Goal: Check status

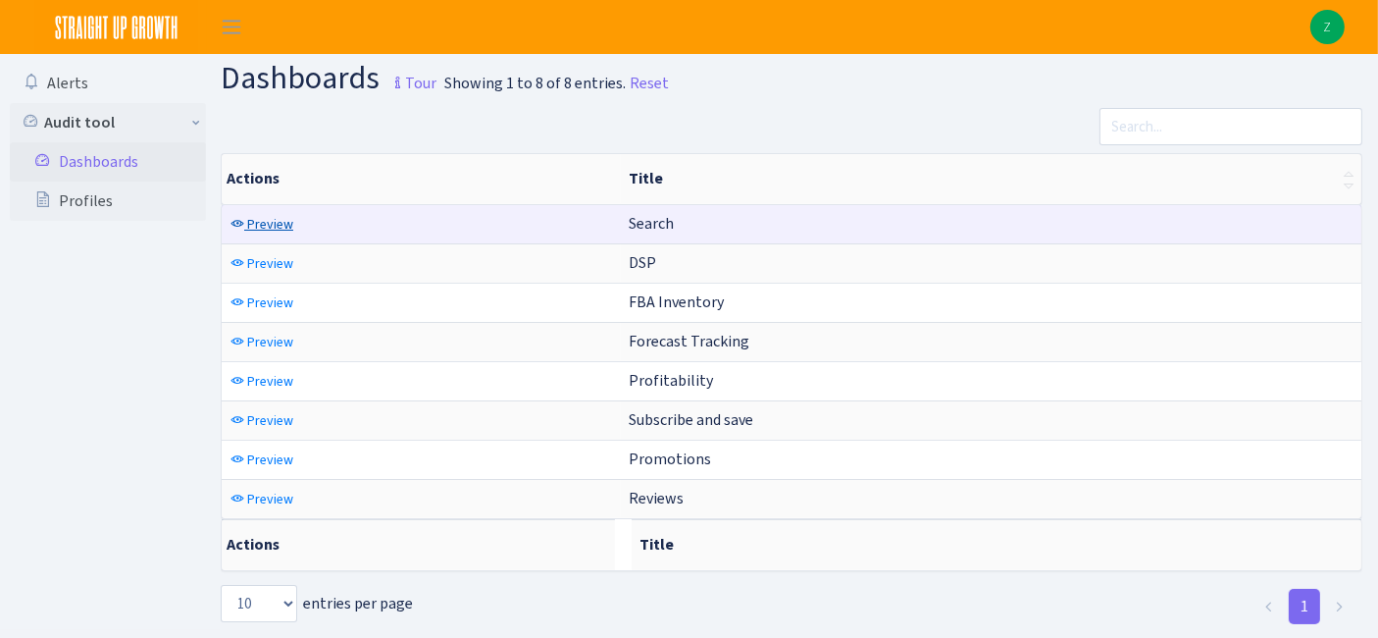
click at [275, 222] on span "Preview" at bounding box center [270, 224] width 46 height 19
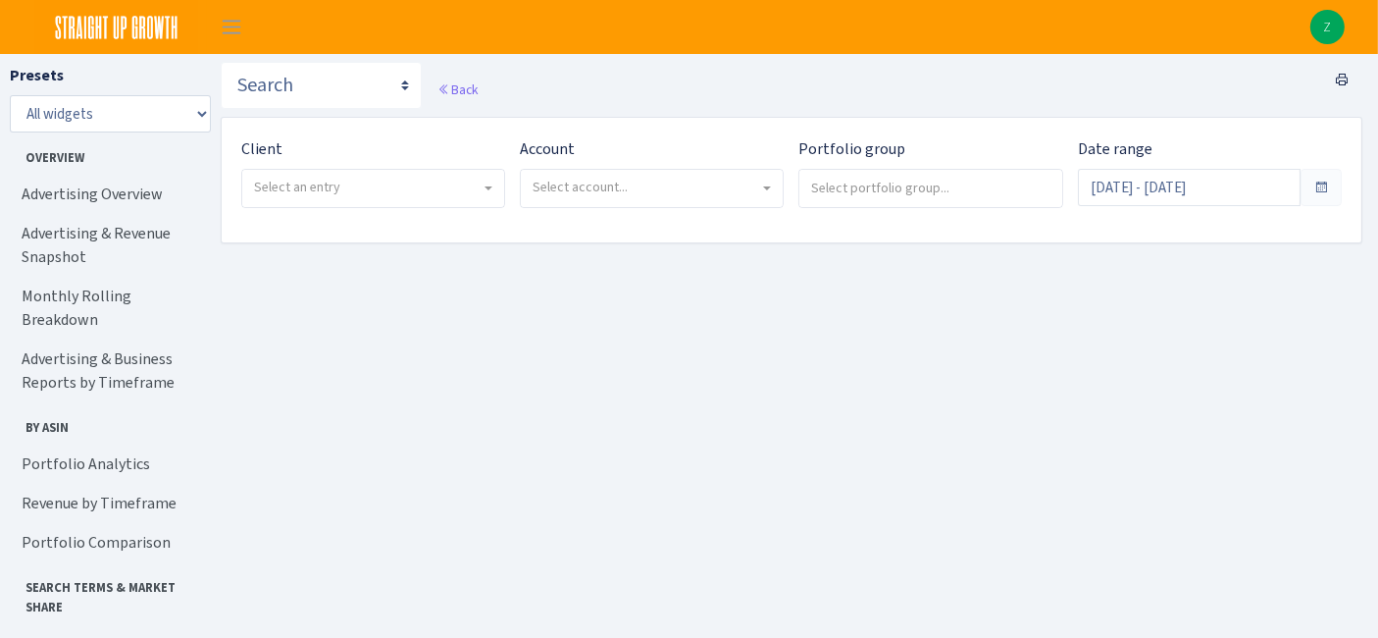
click at [360, 180] on span "Select an entry" at bounding box center [367, 188] width 227 height 20
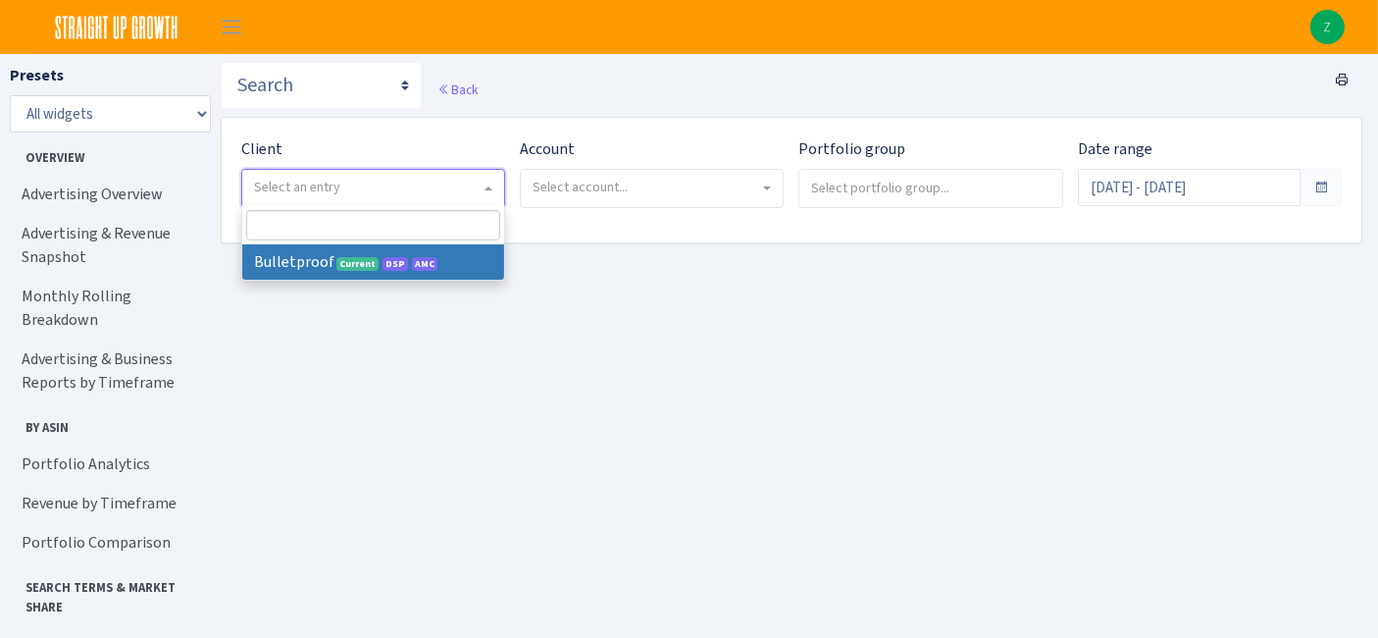
select select "409"
select select
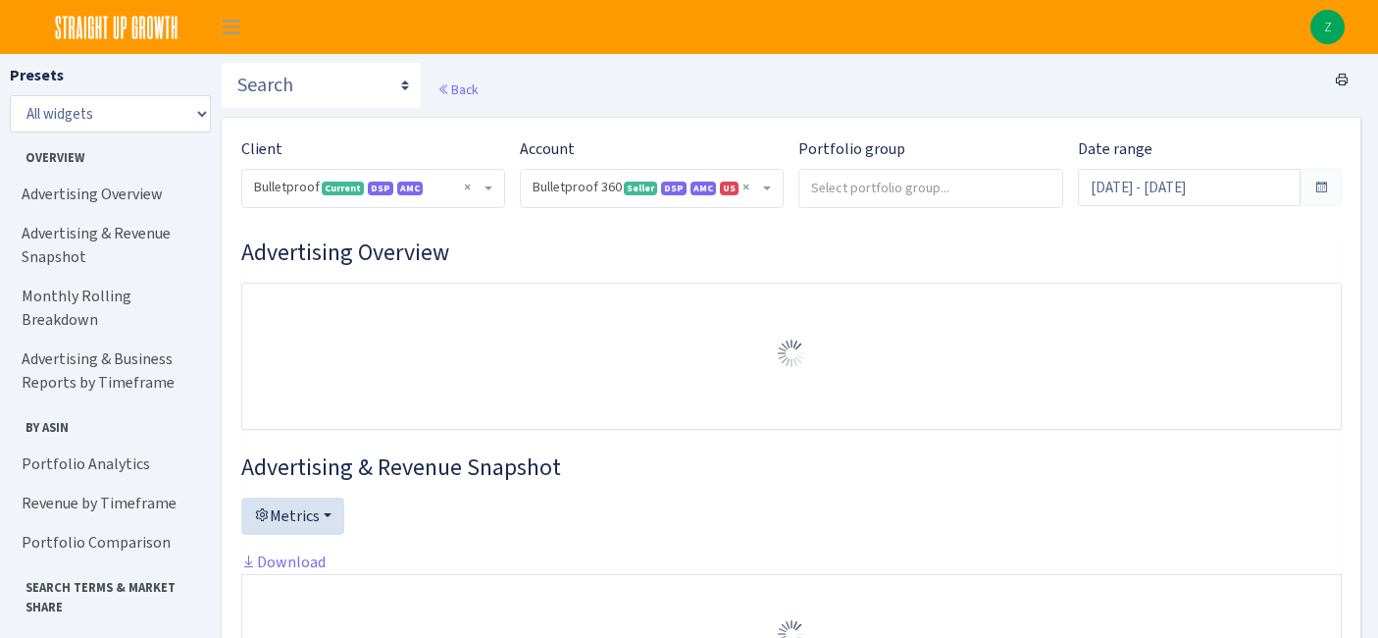
select select "3235730245795869"
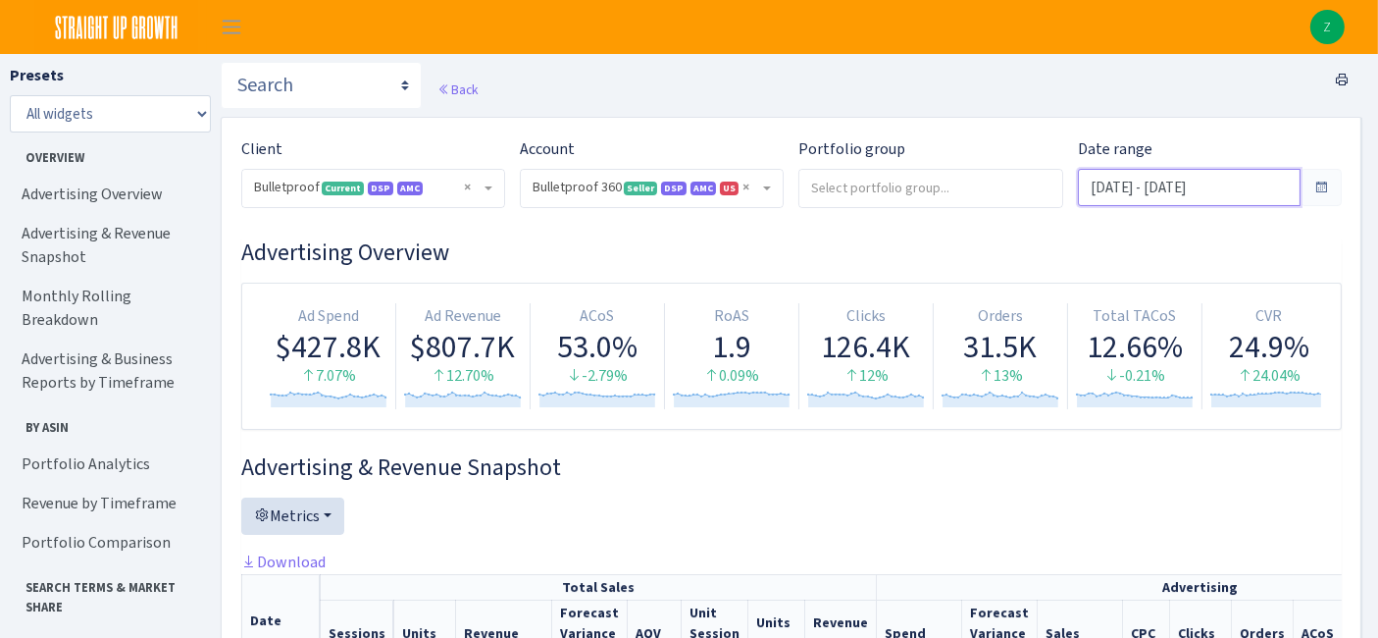
click at [1182, 187] on input "Aug 12, 2025 - Sep 10, 2025" at bounding box center [1189, 187] width 223 height 37
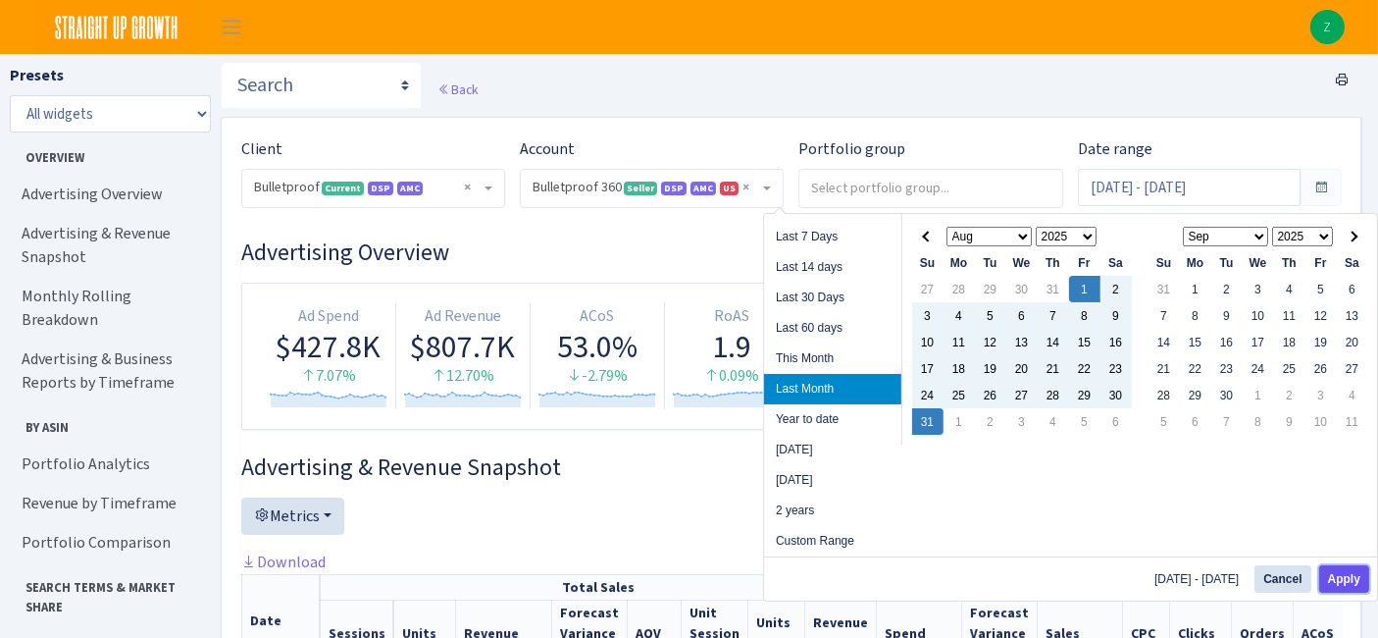
click at [1351, 574] on button "Apply" at bounding box center [1344, 578] width 50 height 27
type input "Aug 1, 2025 - Aug 31, 2025"
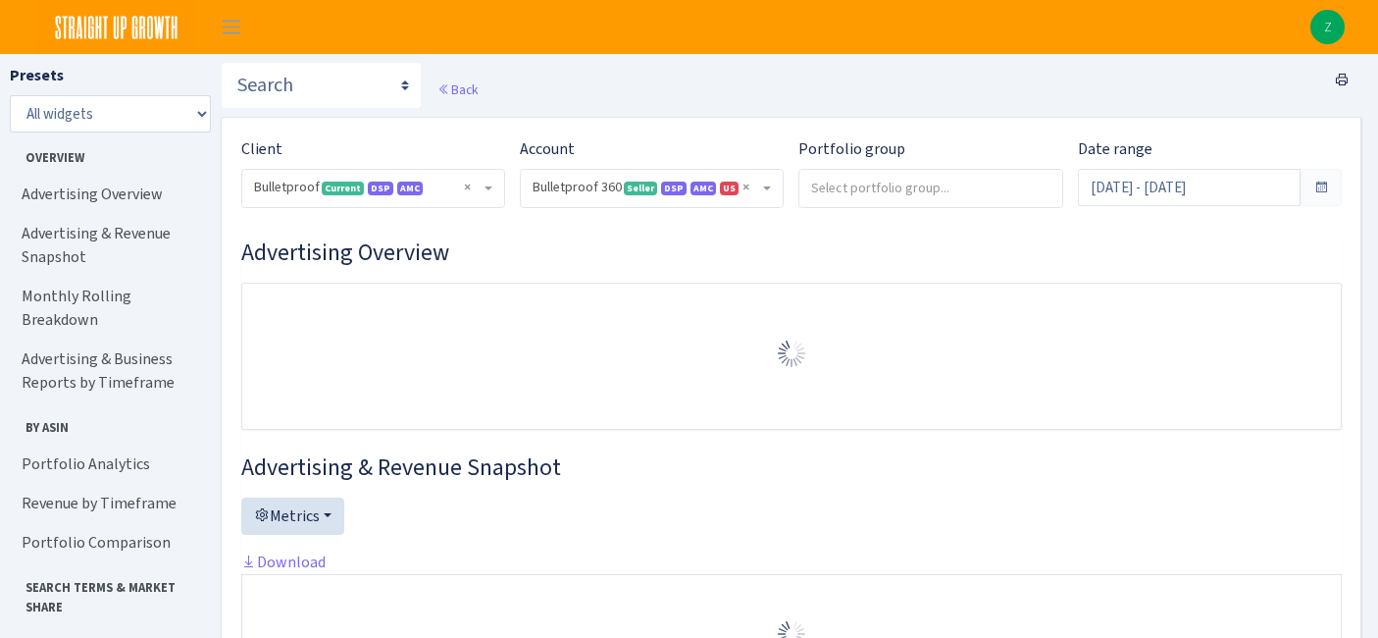
select select "3235730245795869"
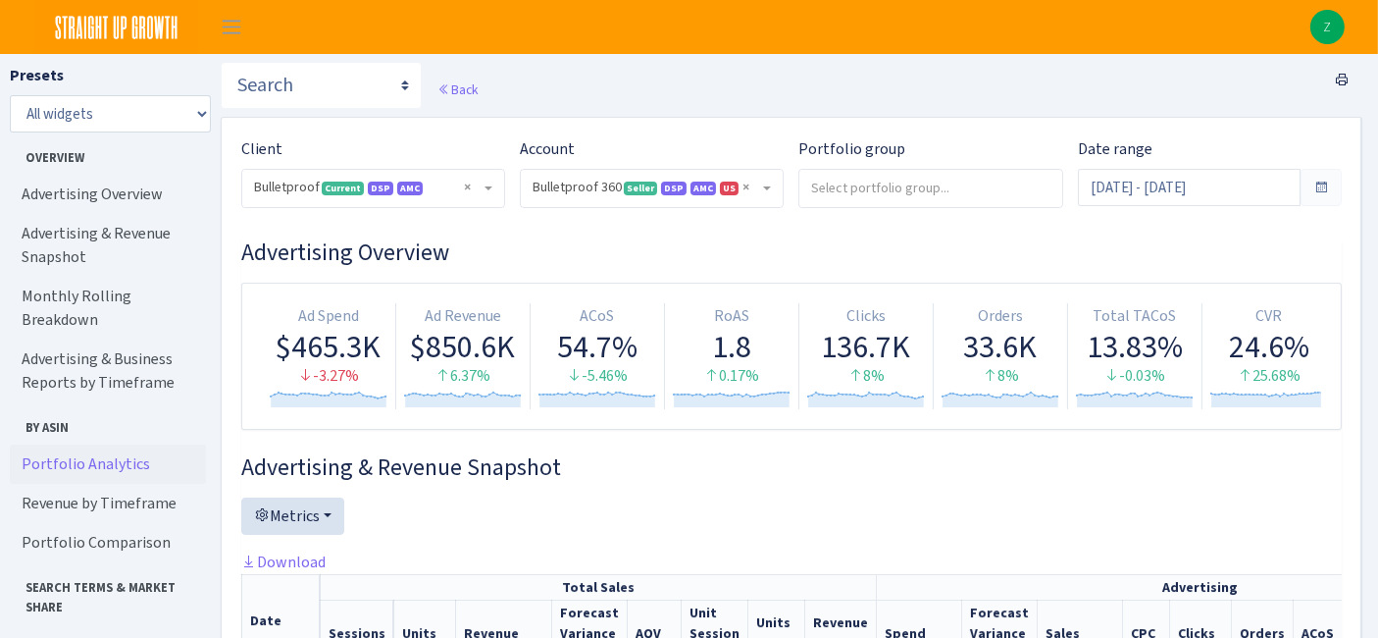
click at [74, 444] on link "Portfolio Analytics" at bounding box center [108, 463] width 196 height 39
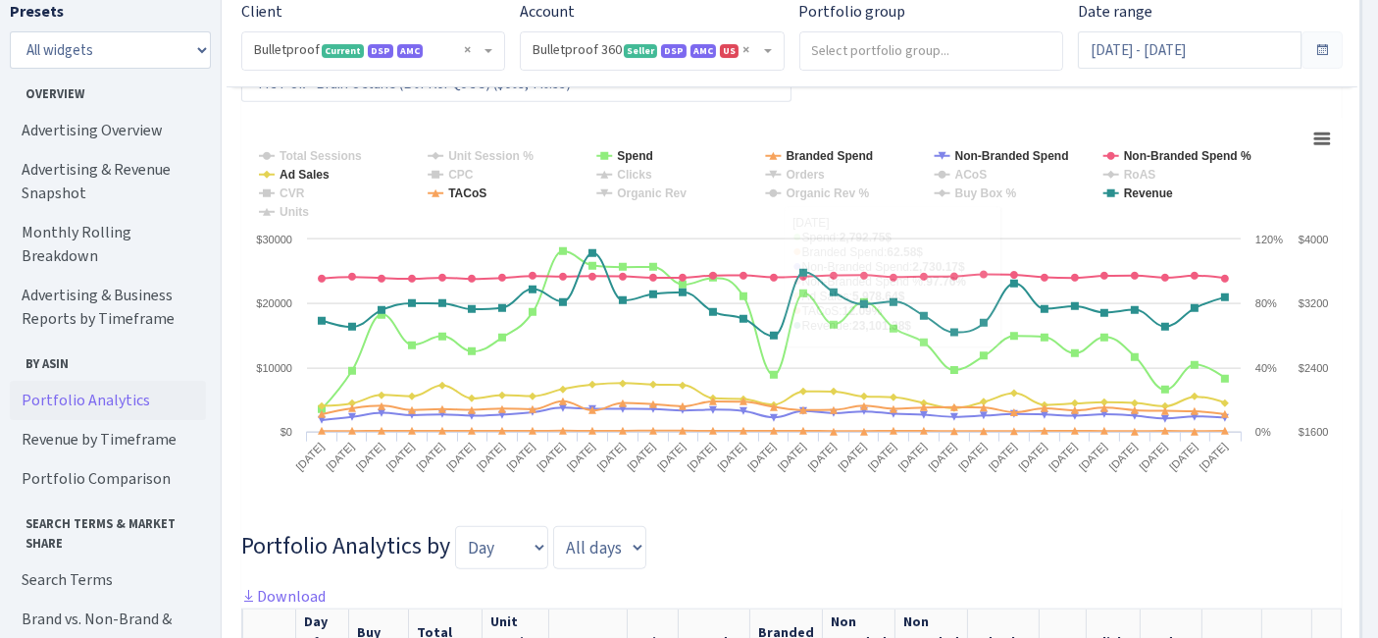
scroll to position [1984, 0]
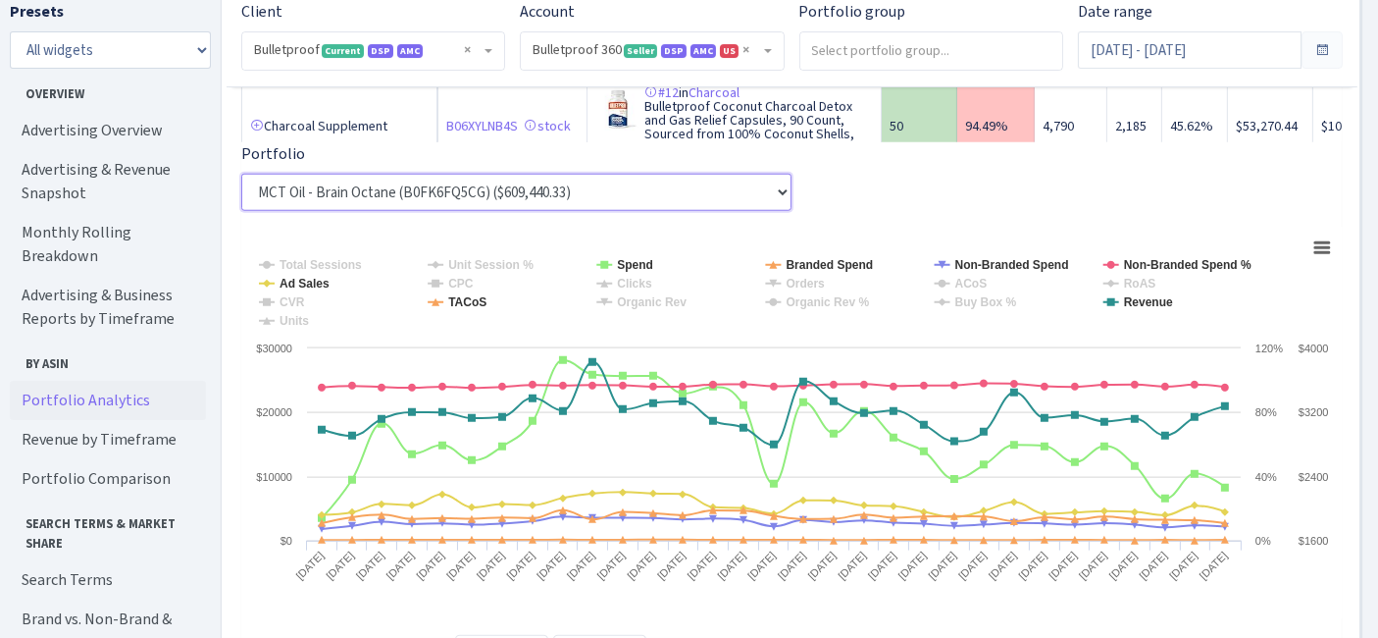
click at [756, 201] on select "MCT Oil - Brain Octane (B0FK6FQ5CG) ($609,440.33) Collagen (B0FKNS2TND) ($518,5…" at bounding box center [516, 192] width 550 height 37
select select "Core Coffee Pods^^^^^^B0F8PD3FS5"
click at [241, 182] on select "MCT Oil - Brain Octane (B0FK6FQ5CG) ($609,440.33) Collagen (B0FKNS2TND) ($518,5…" at bounding box center [516, 192] width 550 height 37
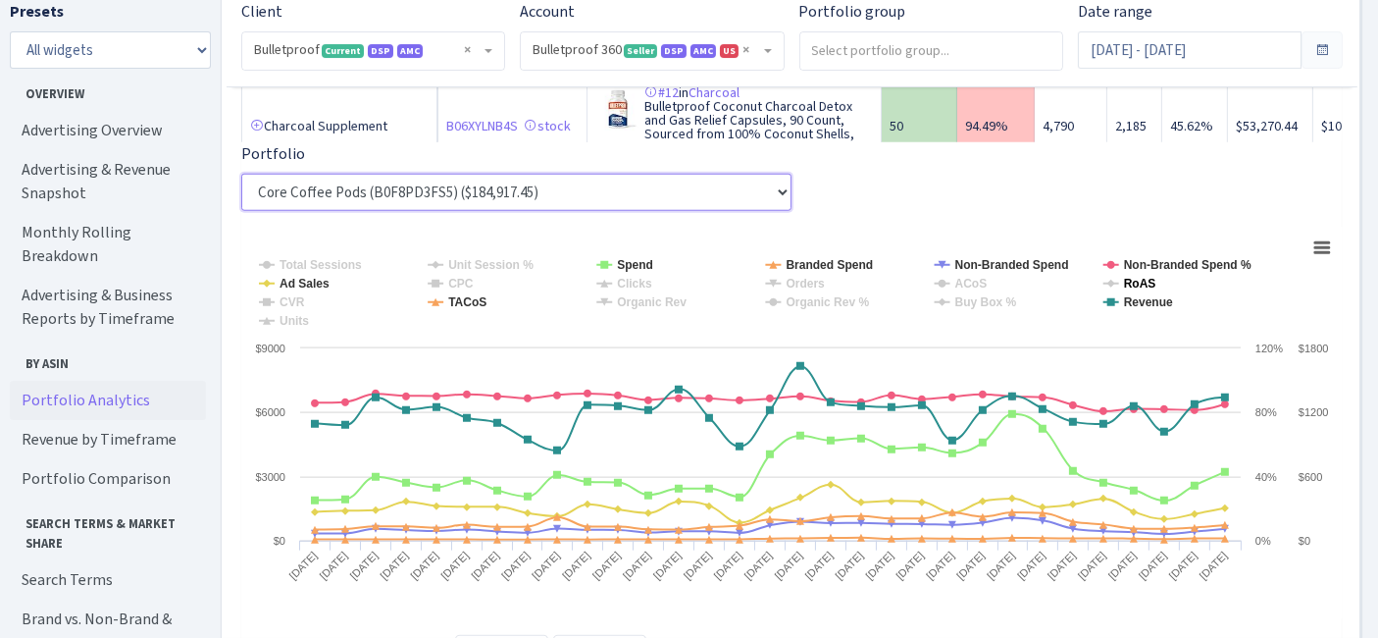
click at [1141, 289] on tspan "RoAS" at bounding box center [1140, 284] width 32 height 14
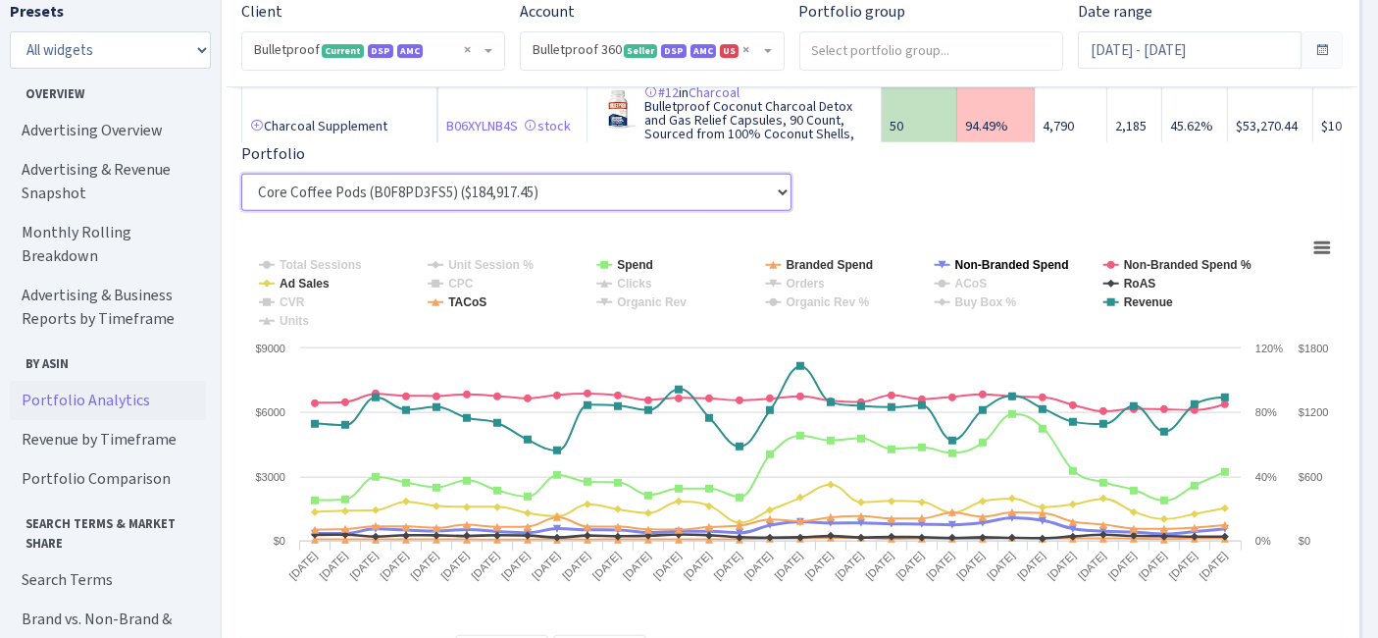
click at [1025, 272] on tspan "Non-Branded Spend" at bounding box center [1012, 265] width 114 height 14
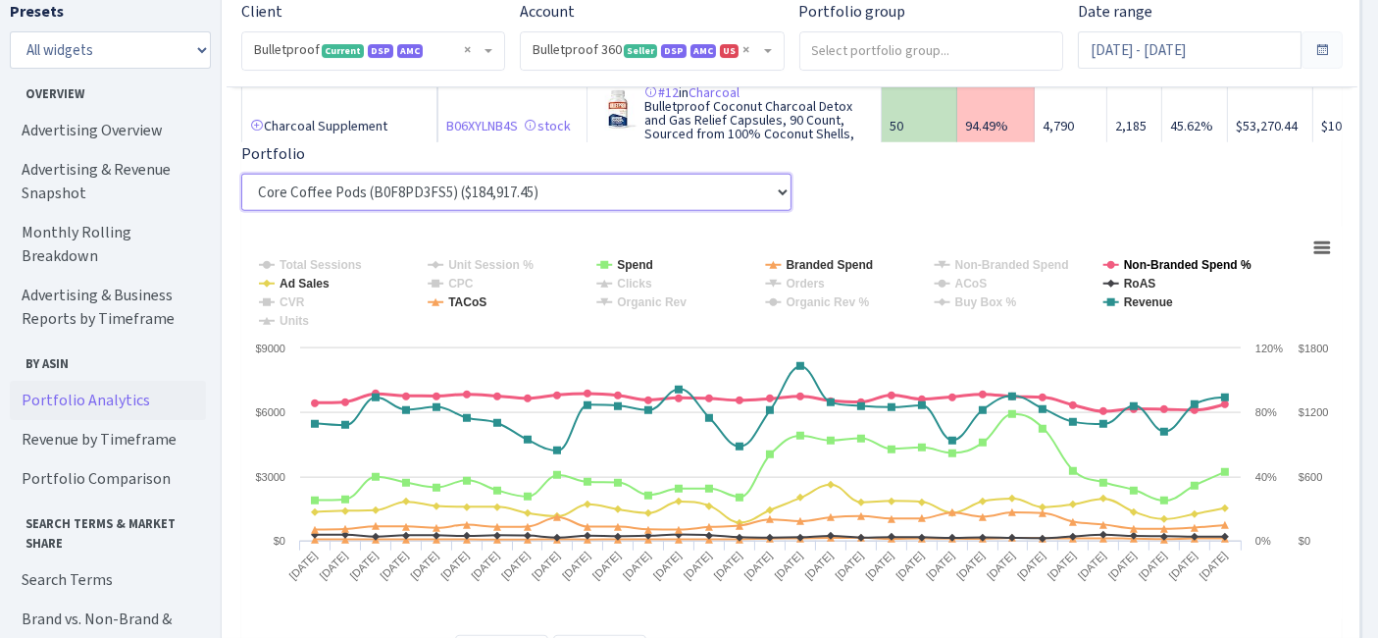
click at [1136, 265] on tspan "Non-Branded Spend %" at bounding box center [1188, 265] width 128 height 14
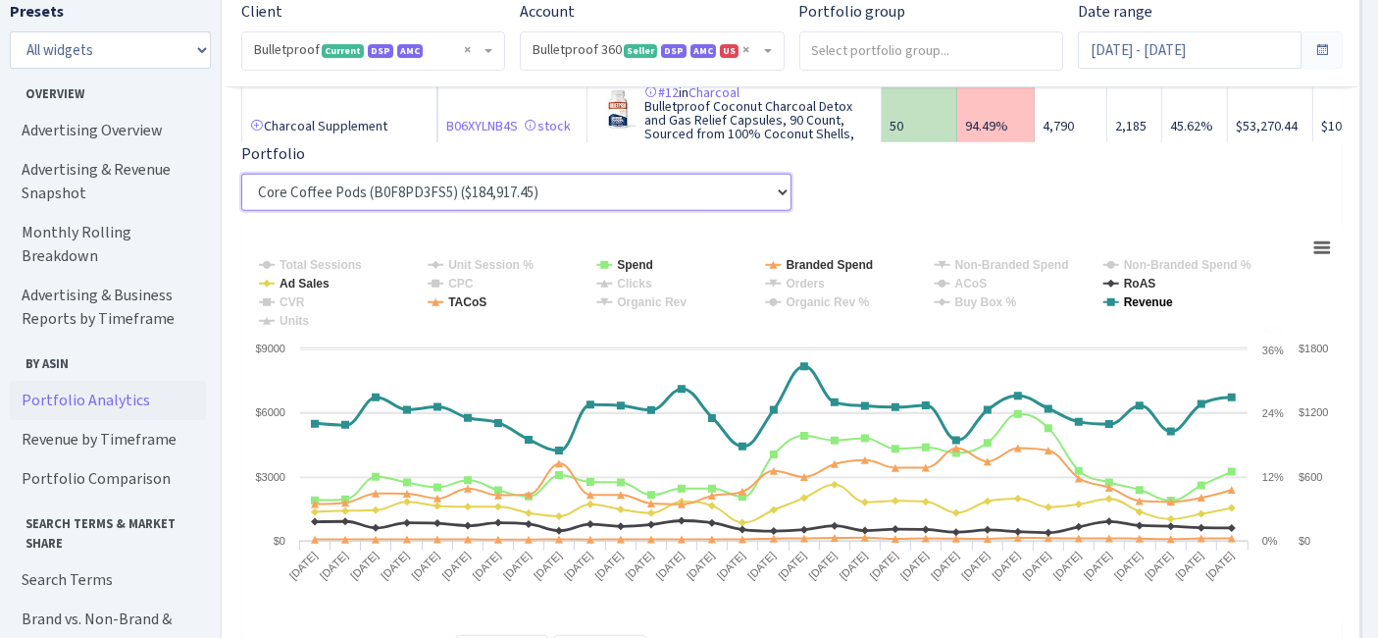
click at [1140, 309] on tspan "Revenue" at bounding box center [1148, 302] width 49 height 14
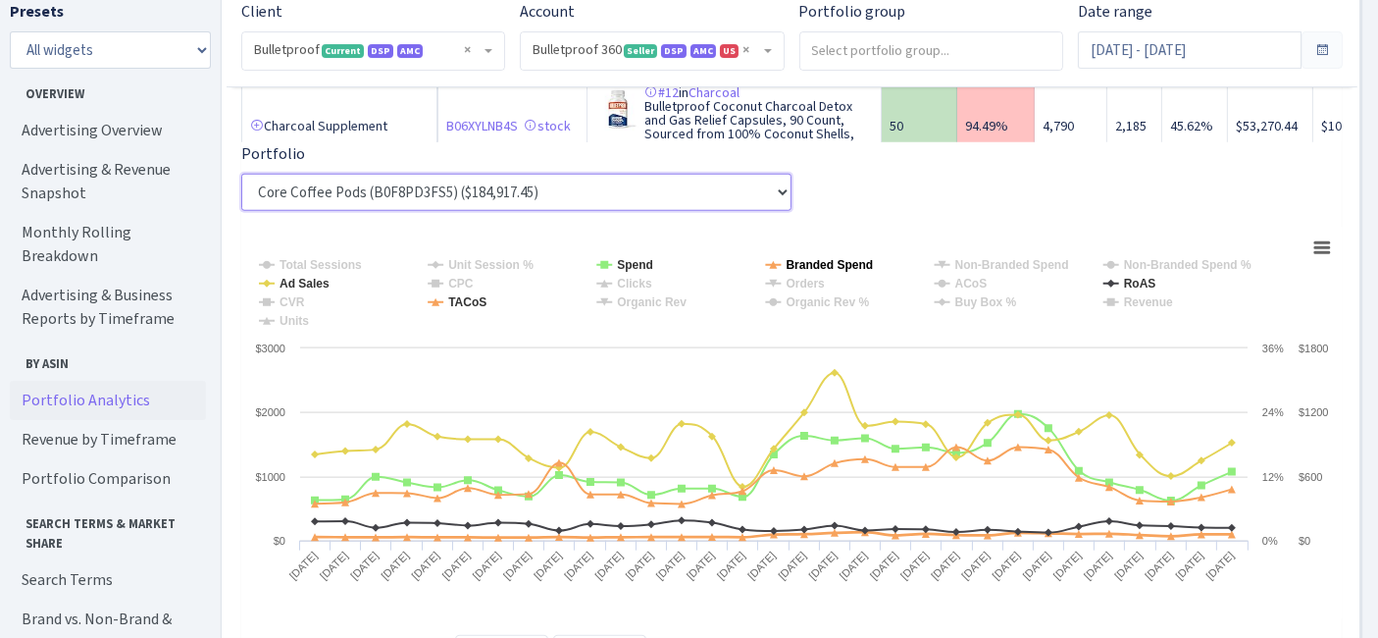
click at [802, 272] on tspan "Branded Spend" at bounding box center [829, 265] width 87 height 14
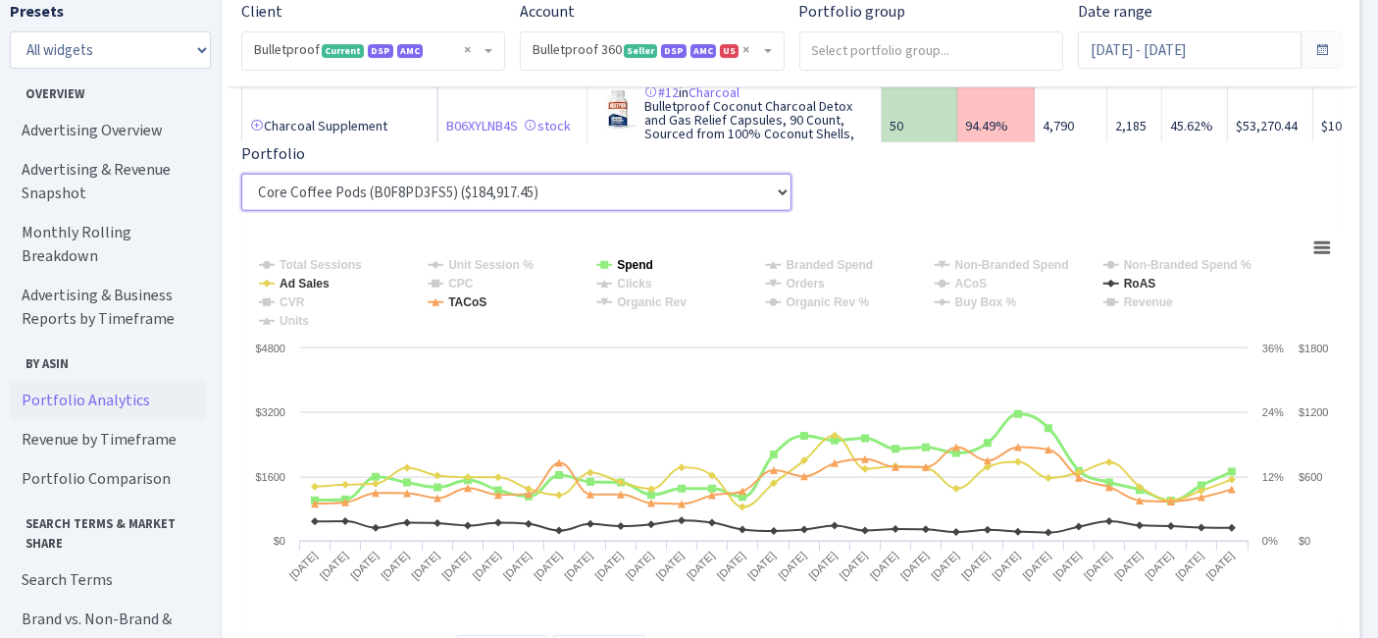
click at [629, 272] on tspan "Spend" at bounding box center [635, 265] width 36 height 14
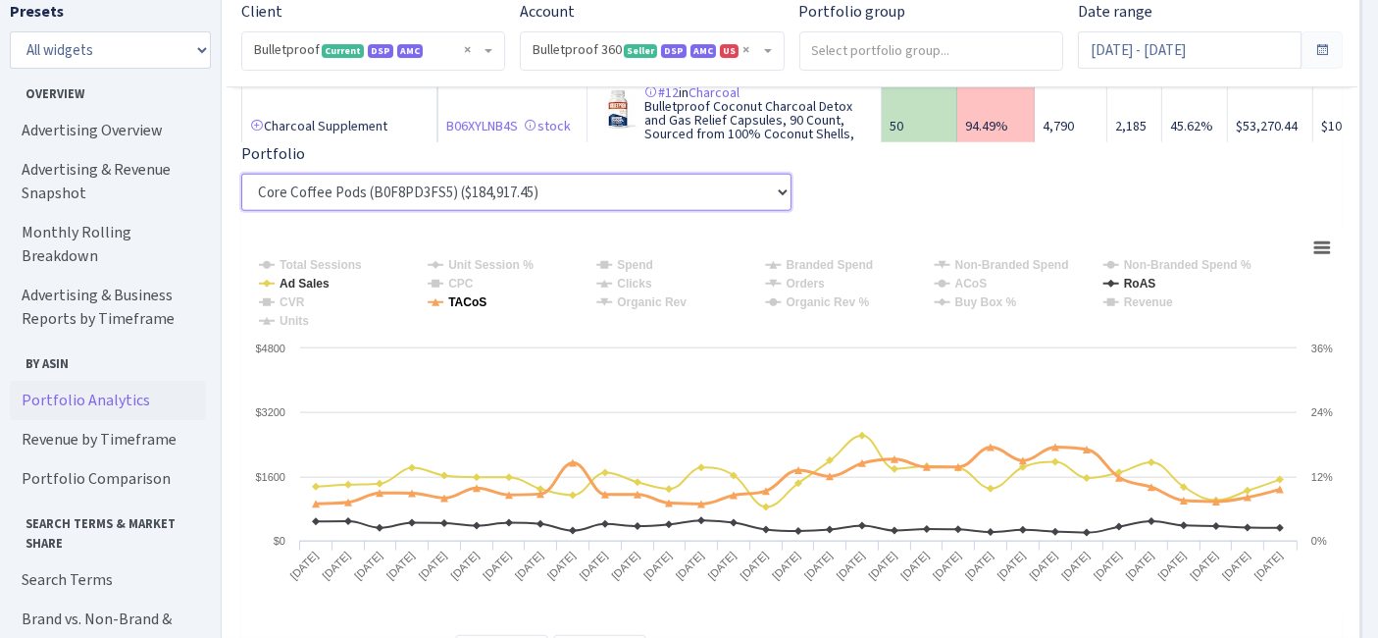
click at [476, 306] on tspan "TACoS" at bounding box center [467, 302] width 38 height 14
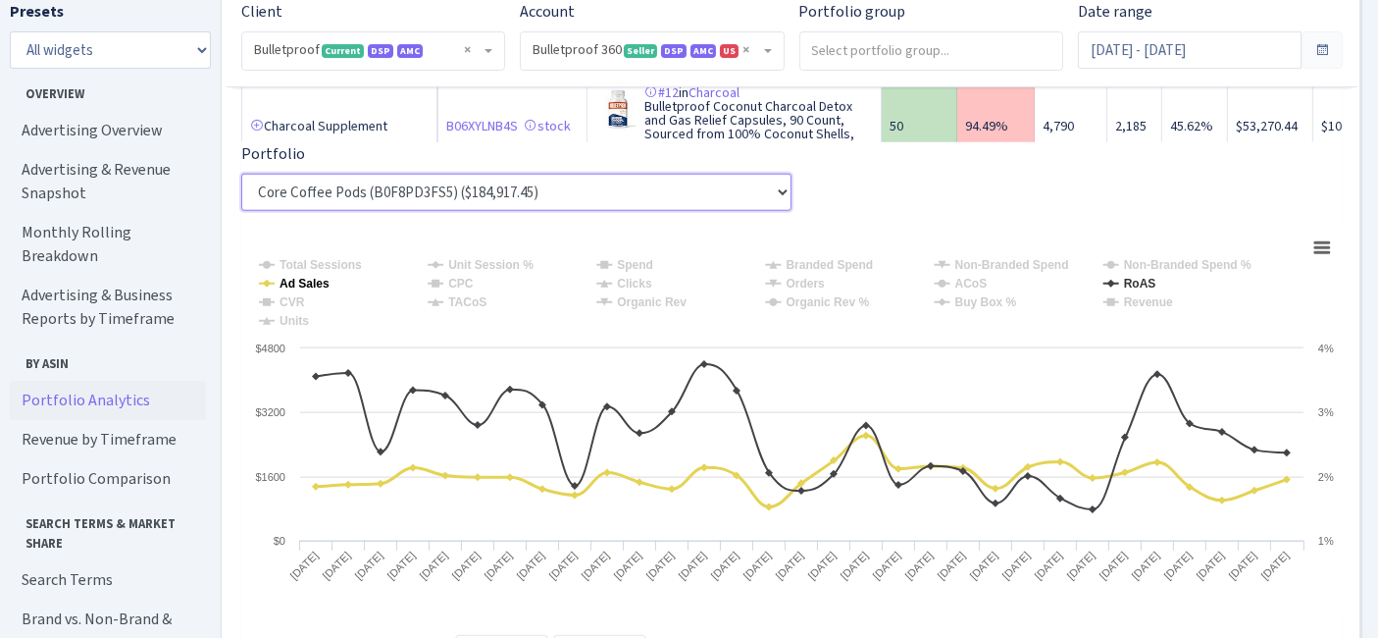
click at [320, 287] on tspan "Ad Sales" at bounding box center [305, 284] width 50 height 14
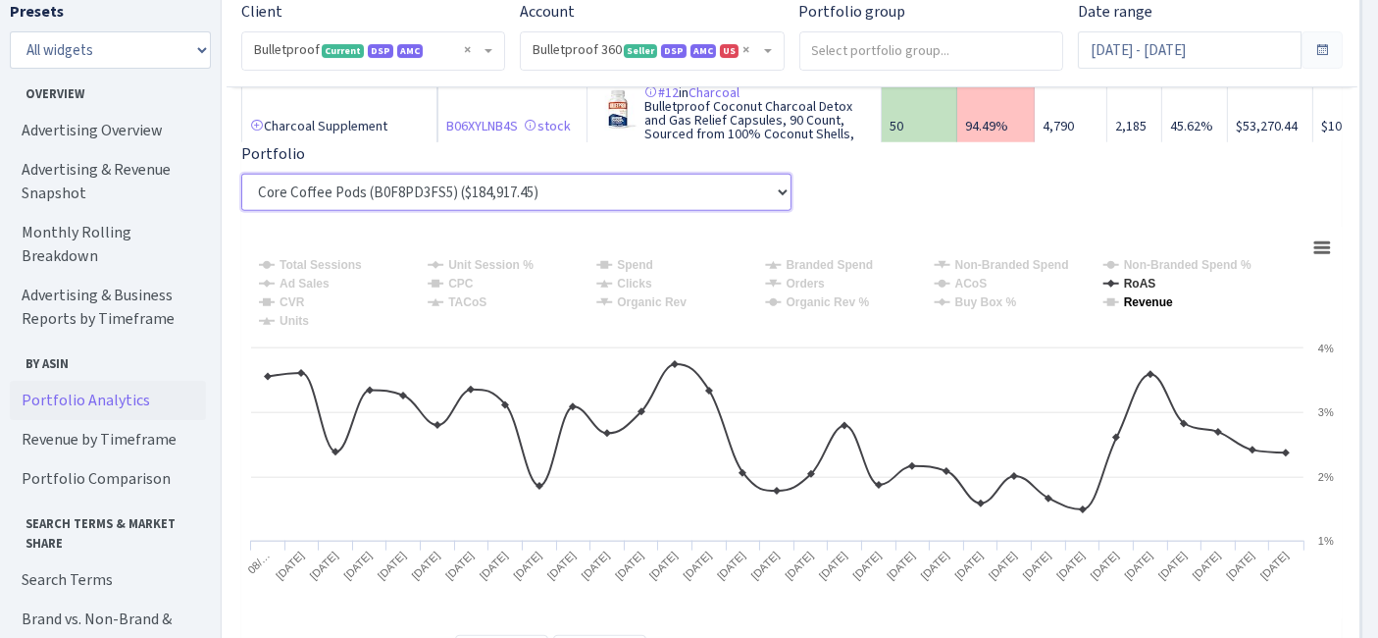
click at [1165, 309] on tspan "Revenue" at bounding box center [1148, 302] width 49 height 14
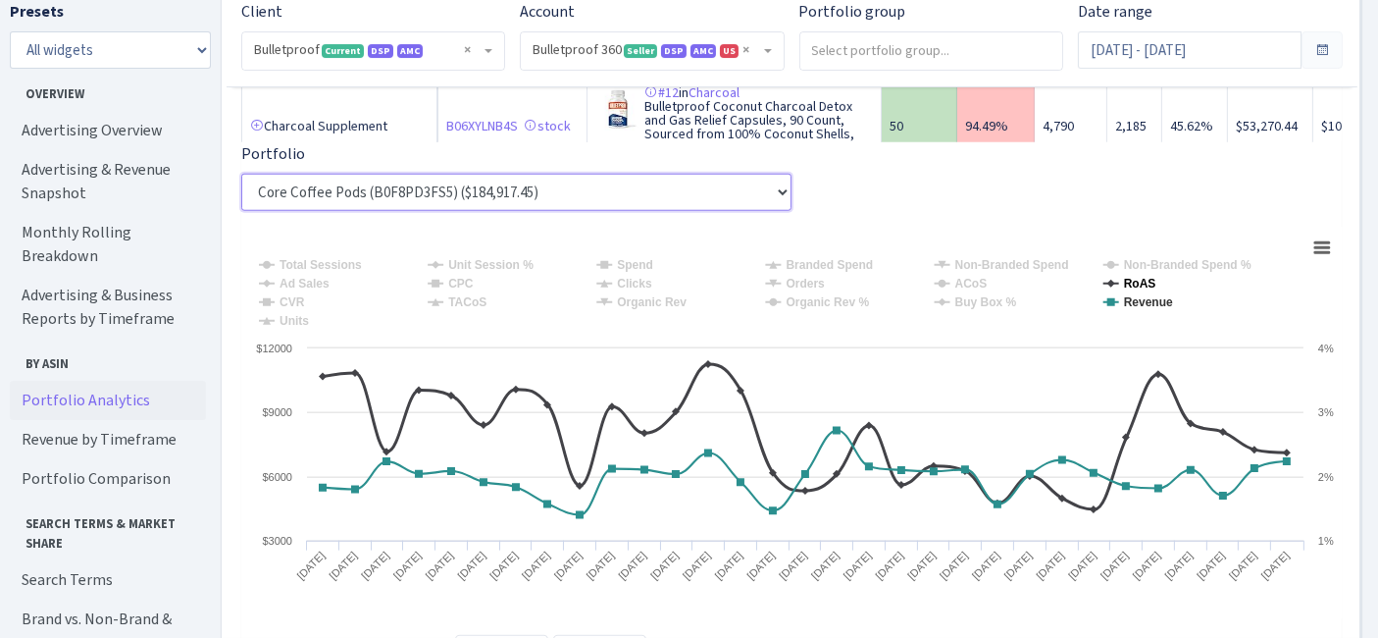
click at [1134, 290] on tspan "RoAS" at bounding box center [1140, 284] width 32 height 14
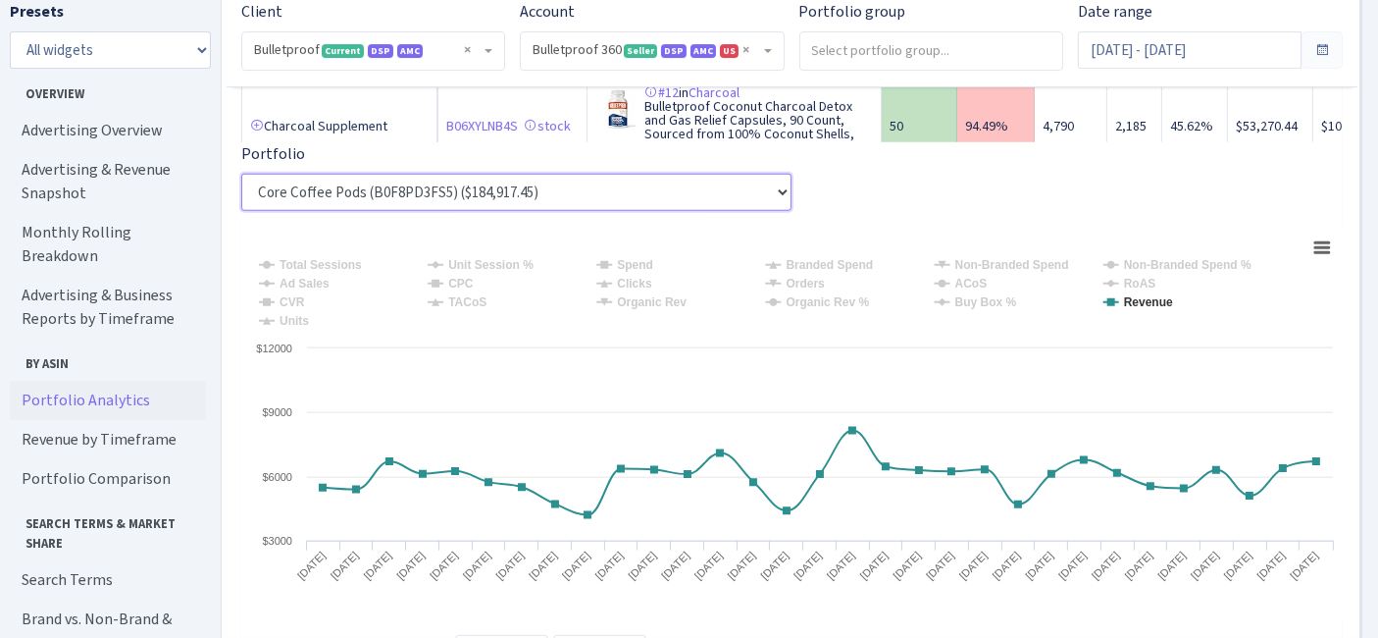
click at [622, 308] on tspan "Organic Rev" at bounding box center [652, 302] width 70 height 14
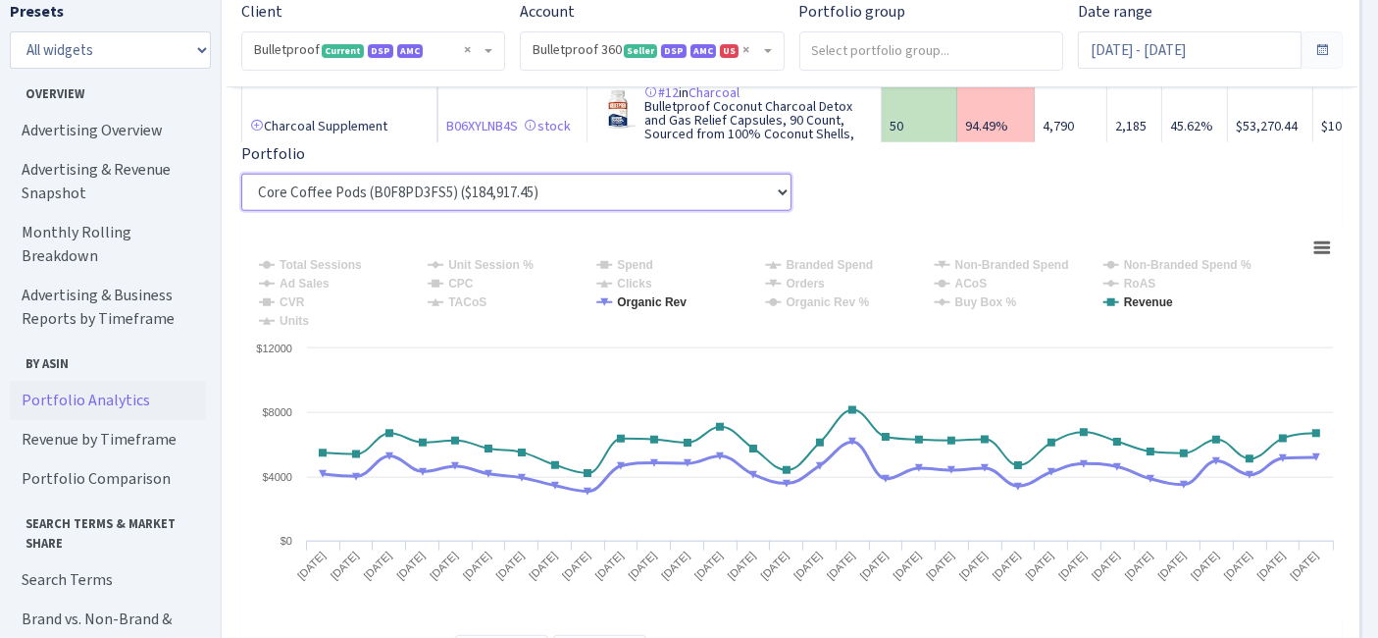
click at [622, 308] on tspan "Organic Rev" at bounding box center [652, 302] width 70 height 14
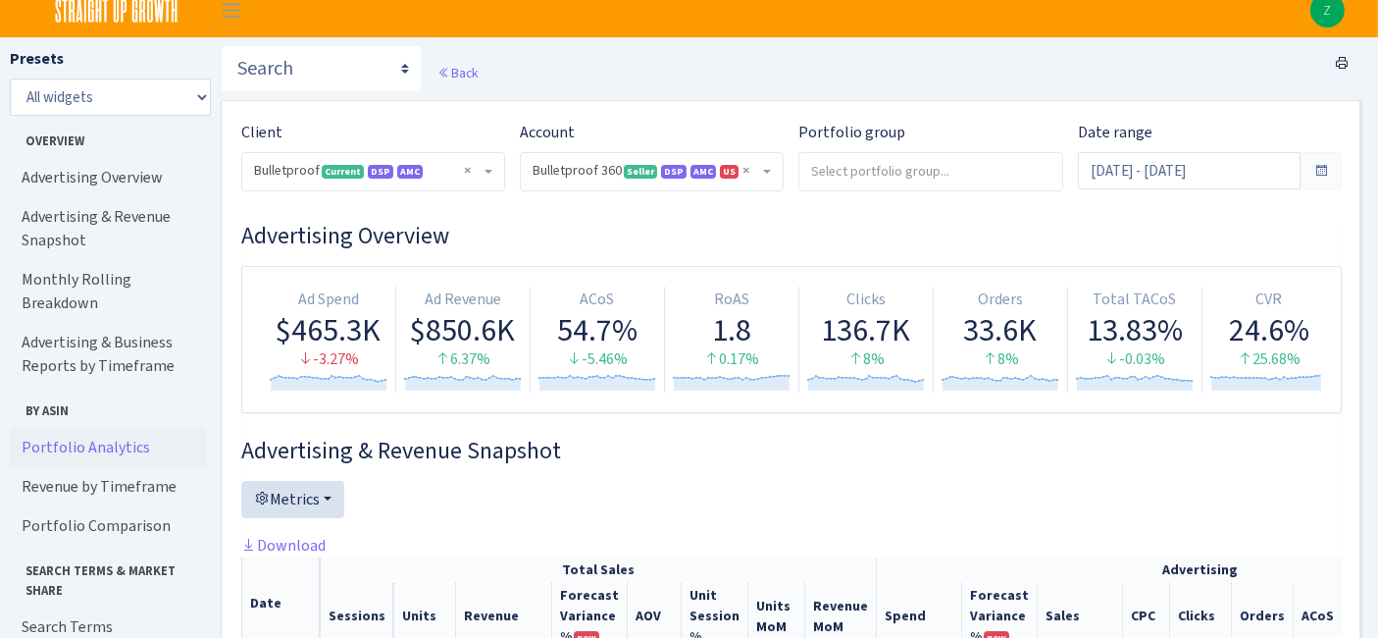
scroll to position [0, 0]
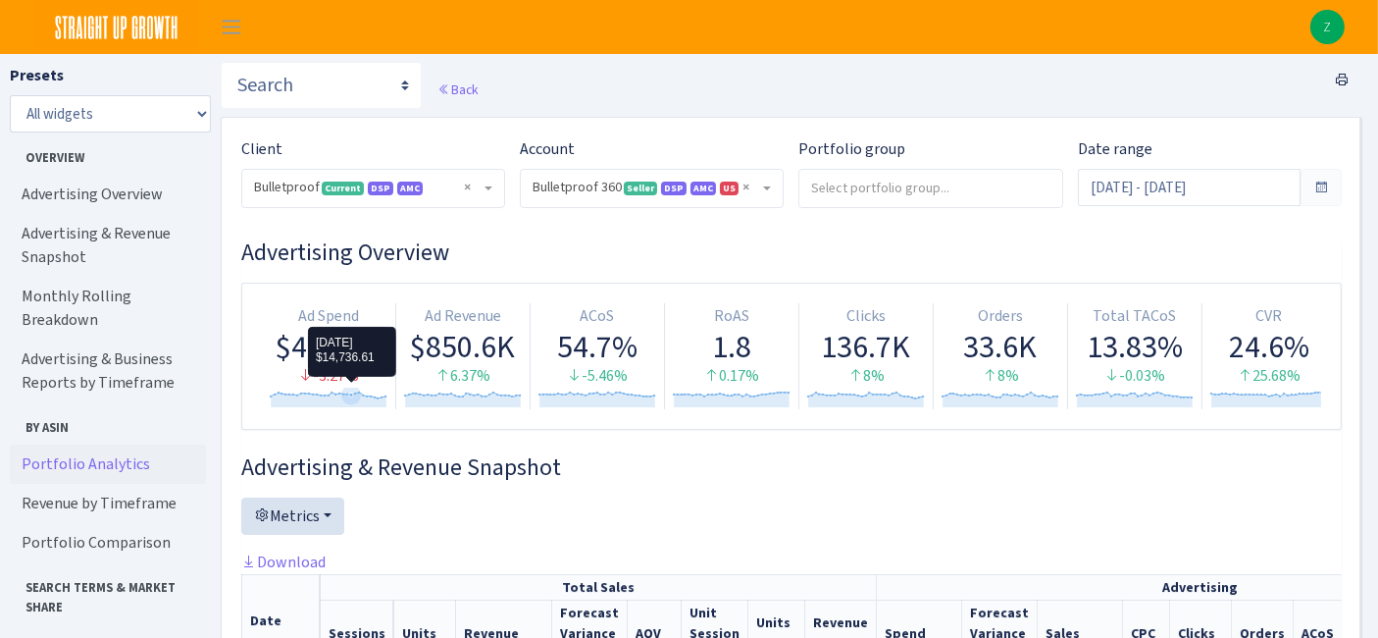
click at [349, 397] on icon at bounding box center [351, 395] width 20 height 20
click at [348, 365] on div "-3.27%" at bounding box center [329, 376] width 118 height 23
click at [361, 313] on div "Ad Spend" at bounding box center [329, 316] width 118 height 23
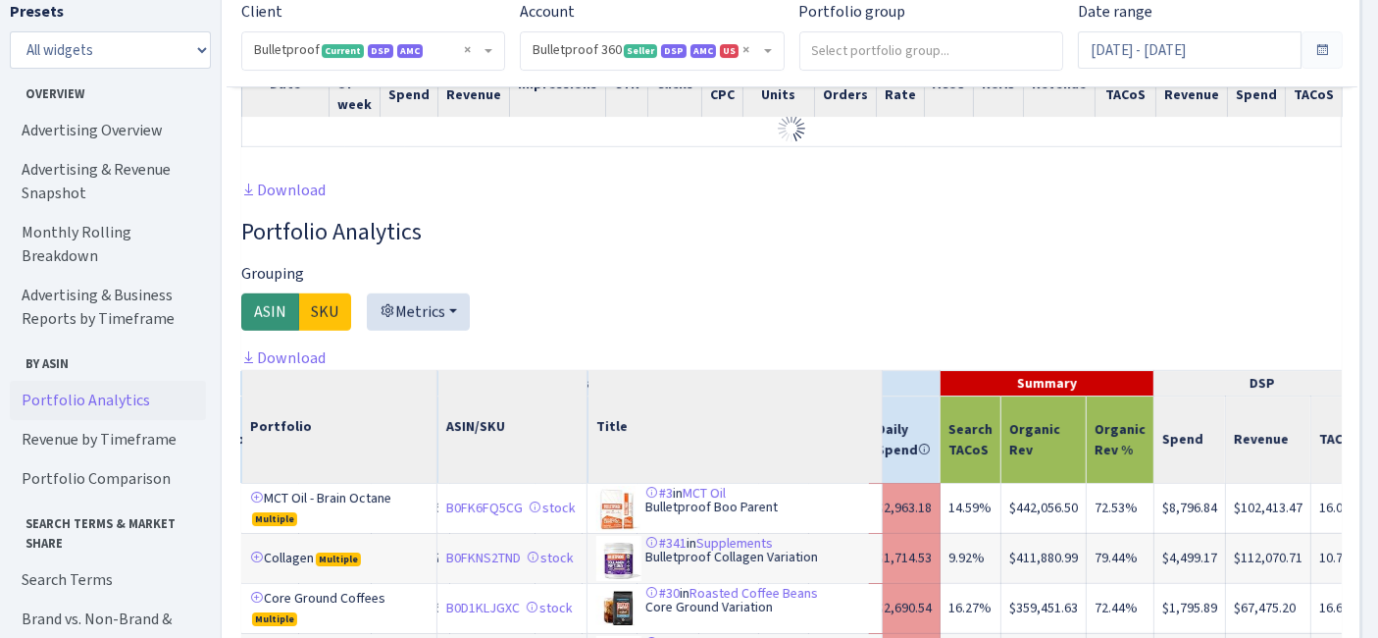
scroll to position [1308, 0]
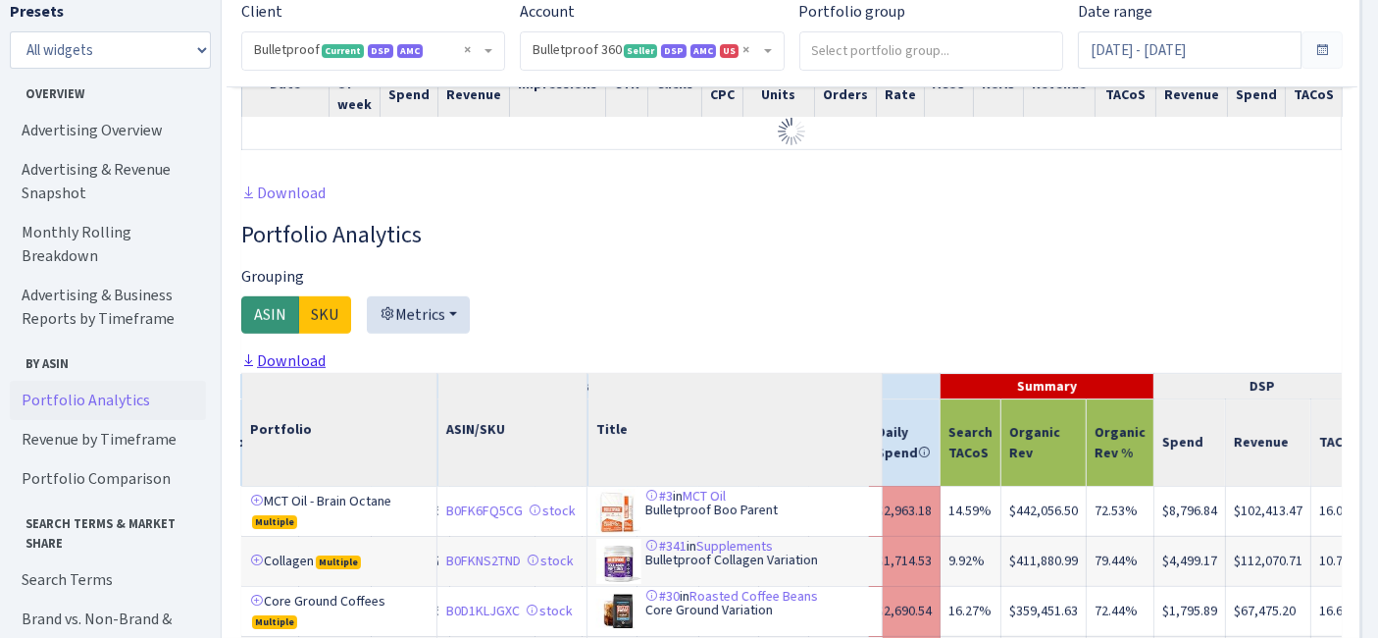
click at [285, 360] on link "Download" at bounding box center [283, 360] width 84 height 21
